Goal: Task Accomplishment & Management: Manage account settings

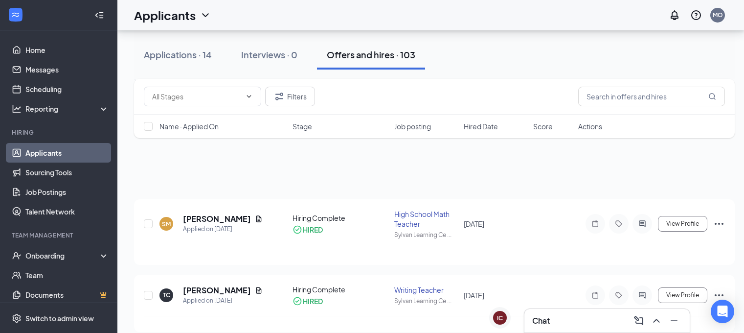
scroll to position [461, 0]
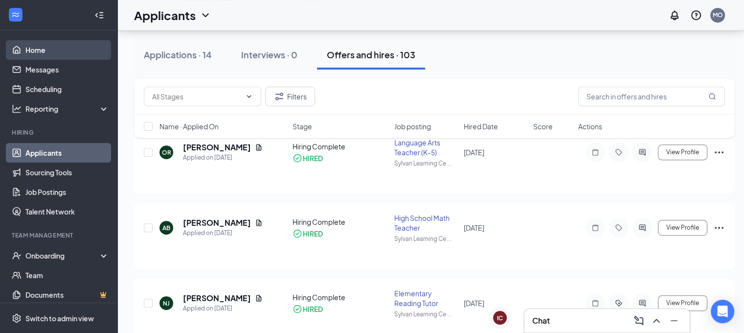
click at [55, 50] on link "Home" at bounding box center [67, 50] width 84 height 20
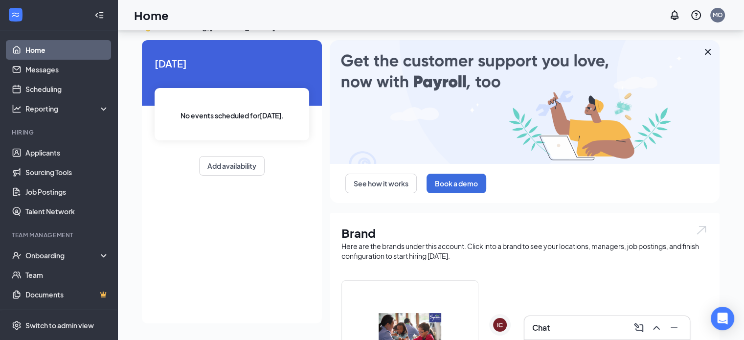
scroll to position [310, 0]
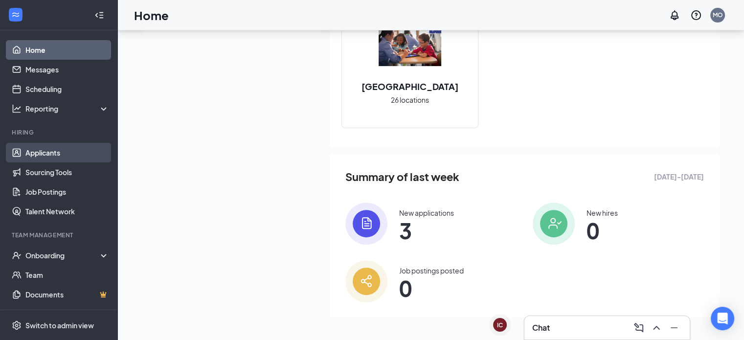
click at [34, 154] on link "Applicants" at bounding box center [67, 153] width 84 height 20
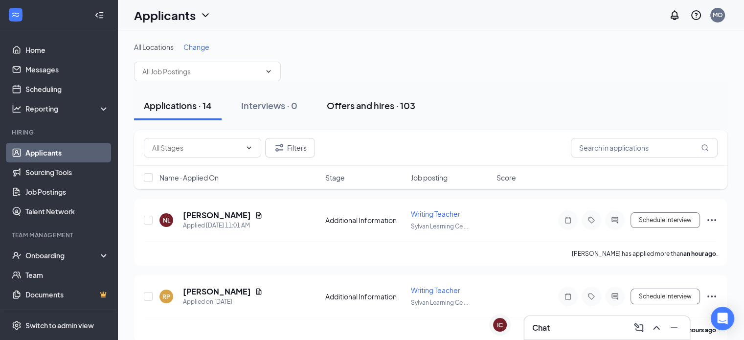
click at [400, 106] on div "Offers and hires · 103" at bounding box center [371, 105] width 89 height 12
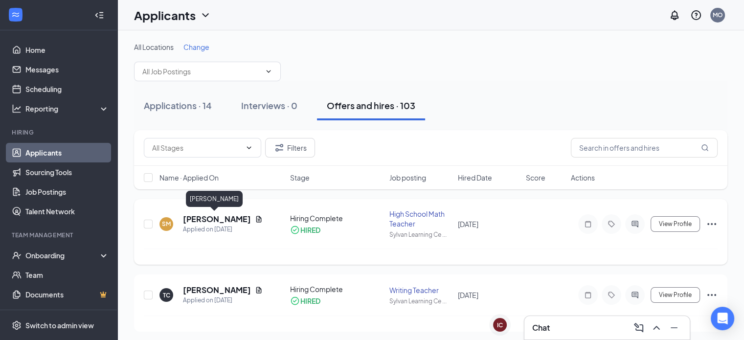
click at [217, 219] on h5 "[PERSON_NAME]" at bounding box center [217, 219] width 68 height 11
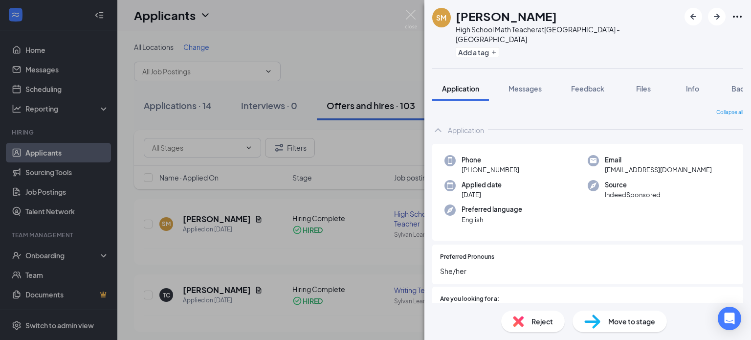
click at [503, 165] on span "[PHONE_NUMBER]" at bounding box center [491, 170] width 58 height 10
copy span "[PHONE_NUMBER]"
click at [375, 50] on div "SM [PERSON_NAME] High School Math Teacher at [GEOGRAPHIC_DATA] - [GEOGRAPHIC_DA…" at bounding box center [375, 170] width 751 height 340
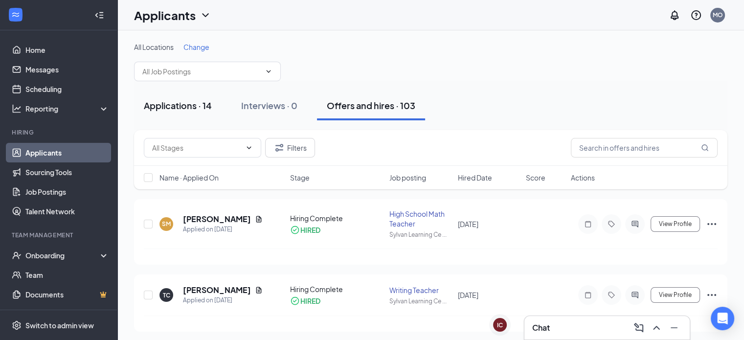
click at [169, 101] on div "Applications · 14" at bounding box center [178, 105] width 68 height 12
